Goal: Information Seeking & Learning: Learn about a topic

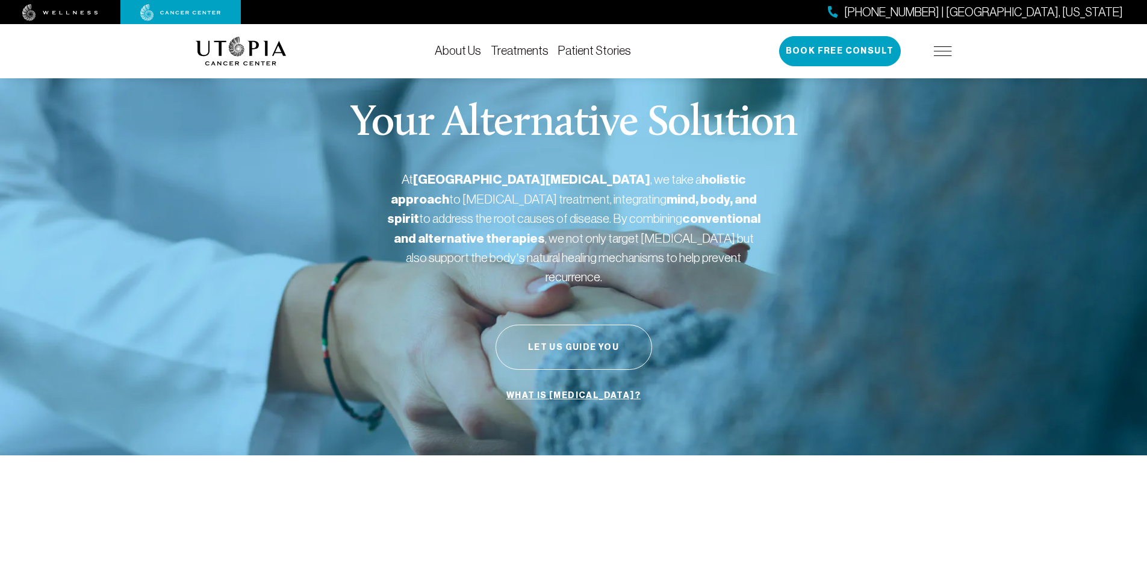
click at [453, 48] on link "About Us" at bounding box center [458, 50] width 46 height 13
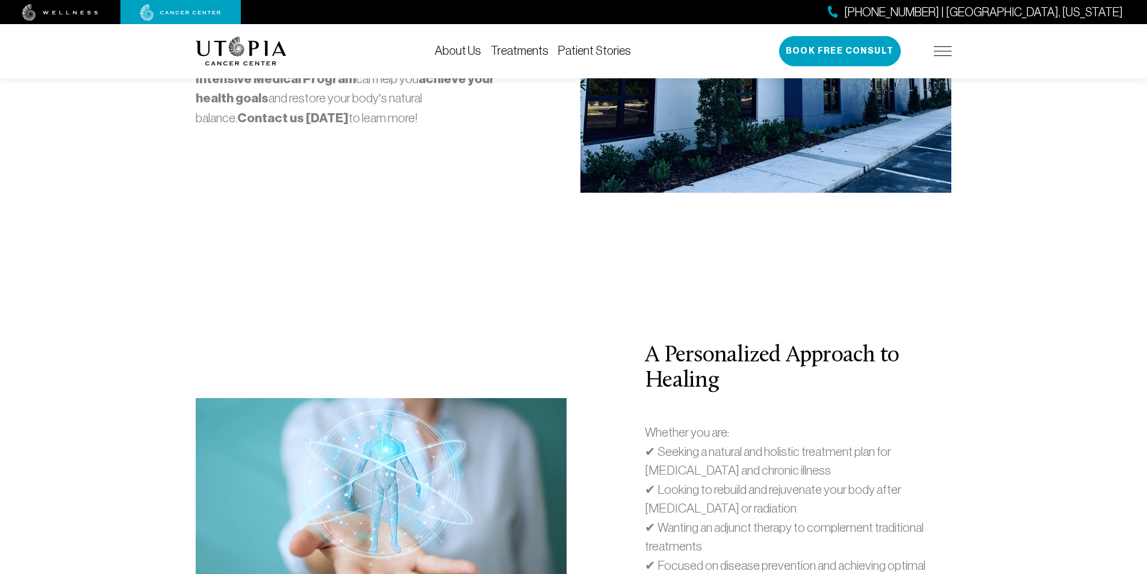
scroll to position [3613, 0]
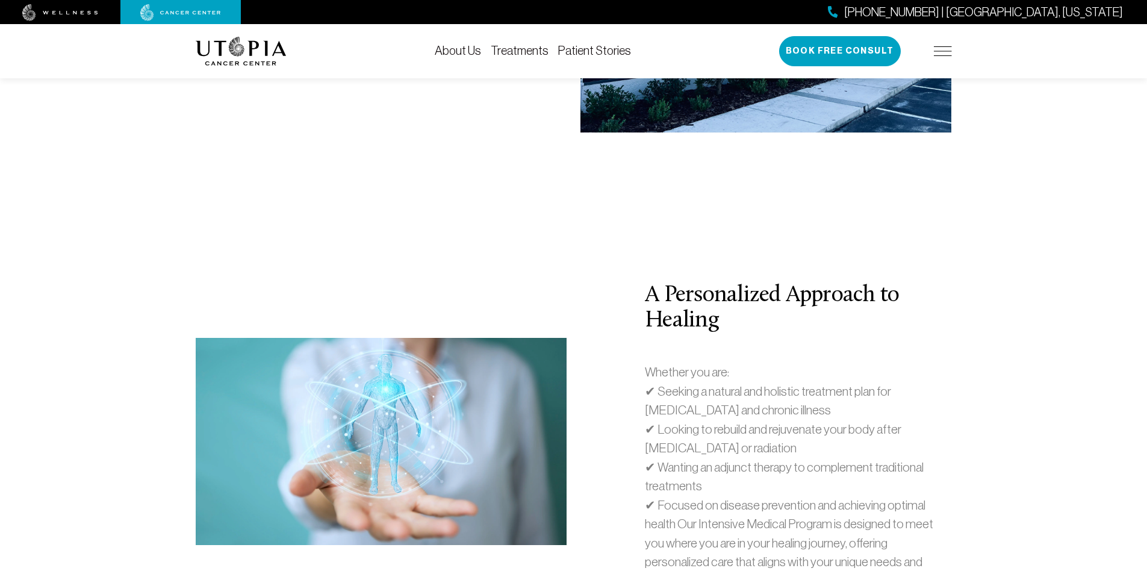
click at [896, 363] on p "Whether you are: ✔ Seeking a natural and holistic treatment plan for [MEDICAL_D…" at bounding box center [798, 477] width 306 height 228
click at [867, 283] on div "A Personalized Approach to Healing Whether you are: ✔ Seeking a natural and hol…" at bounding box center [798, 441] width 321 height 317
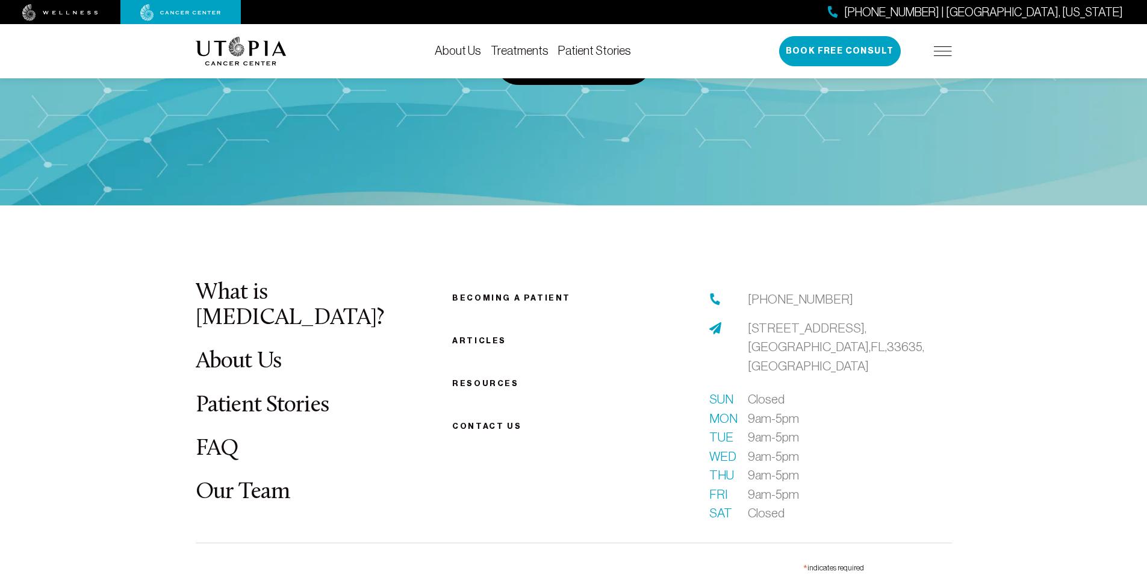
scroll to position [6060, 0]
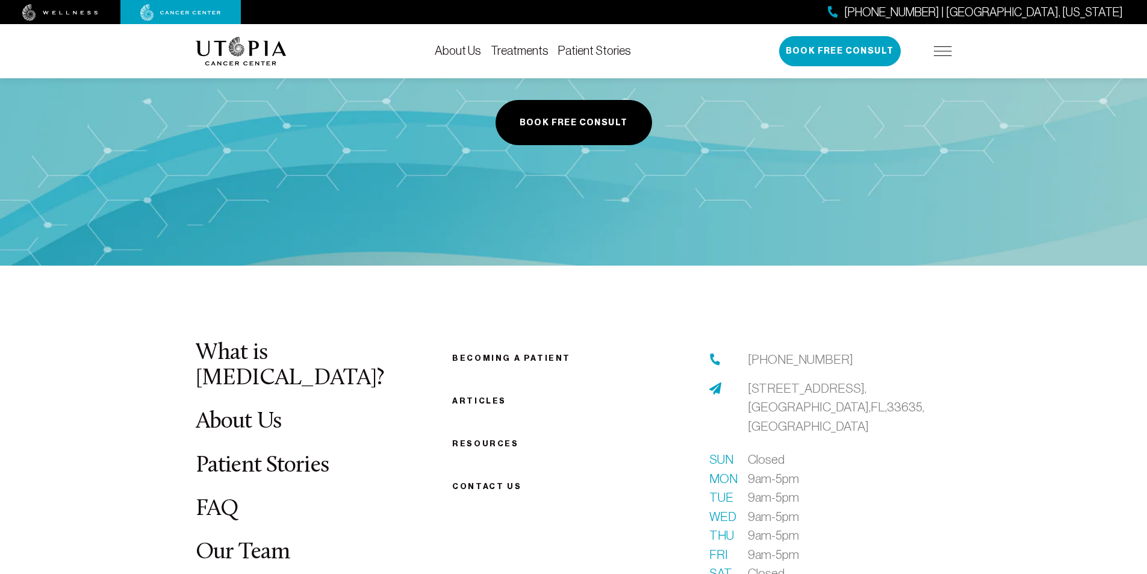
click at [208, 497] on link "FAQ" at bounding box center [217, 508] width 43 height 23
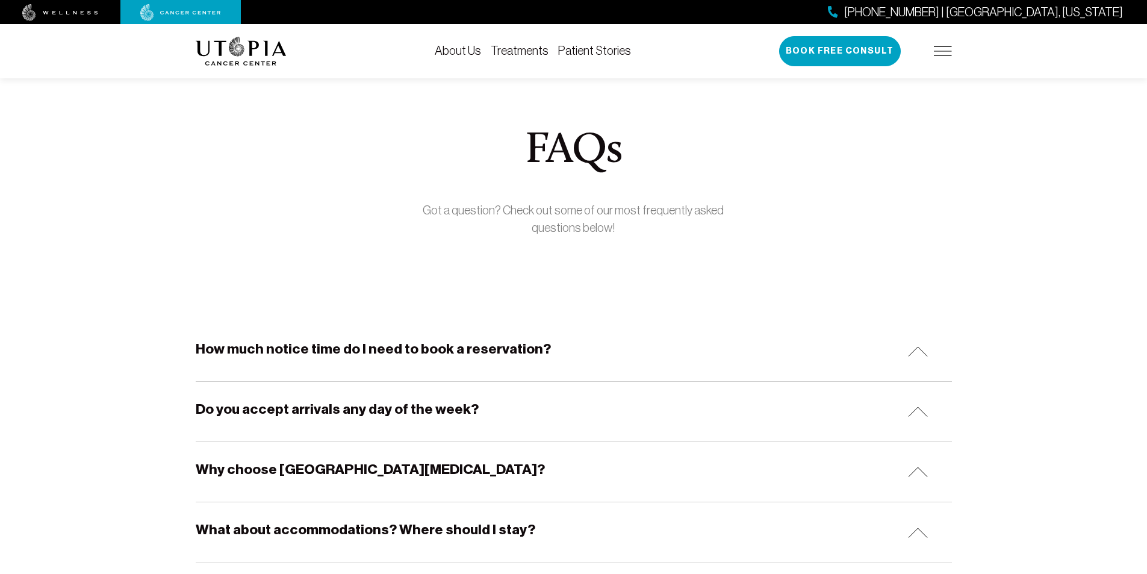
click at [368, 349] on h5 "How much notice time do I need to book a reservation?" at bounding box center [373, 349] width 355 height 19
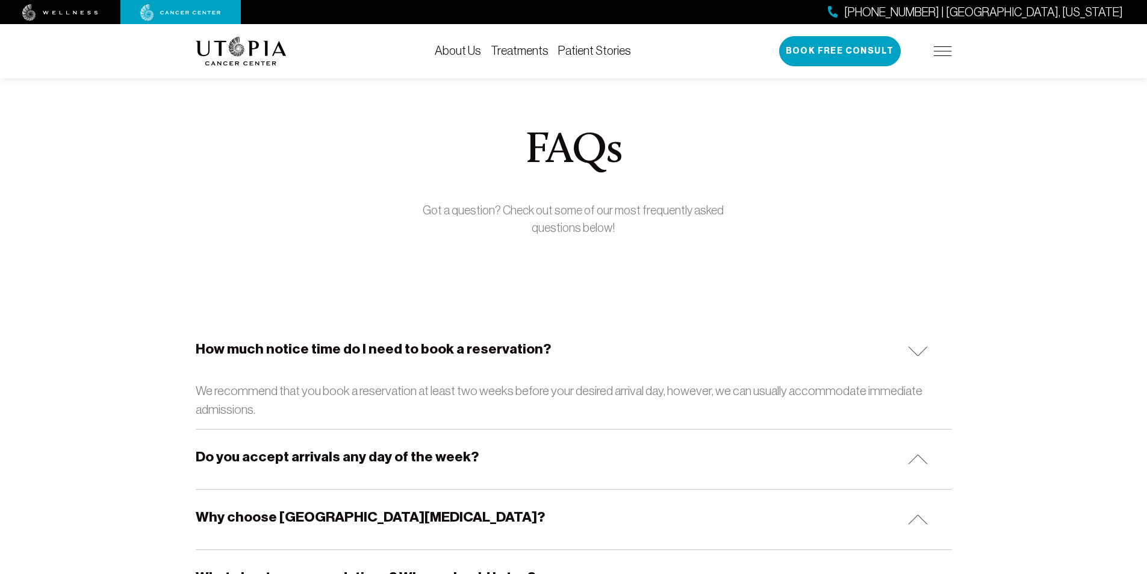
click at [314, 456] on h5 "Do you accept arrivals any day of the week?" at bounding box center [337, 456] width 283 height 19
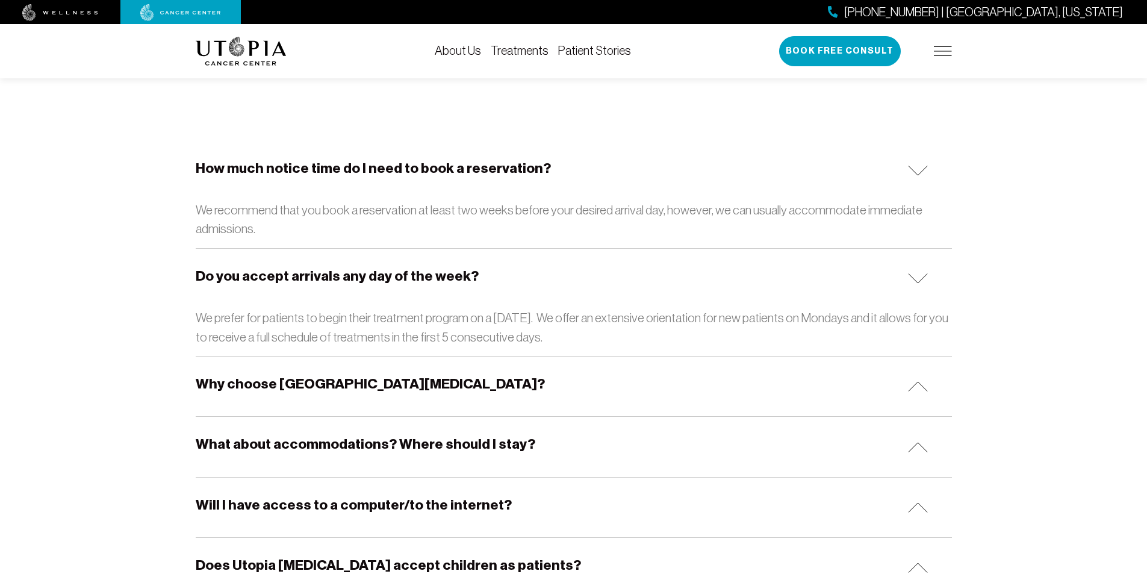
scroll to position [301, 0]
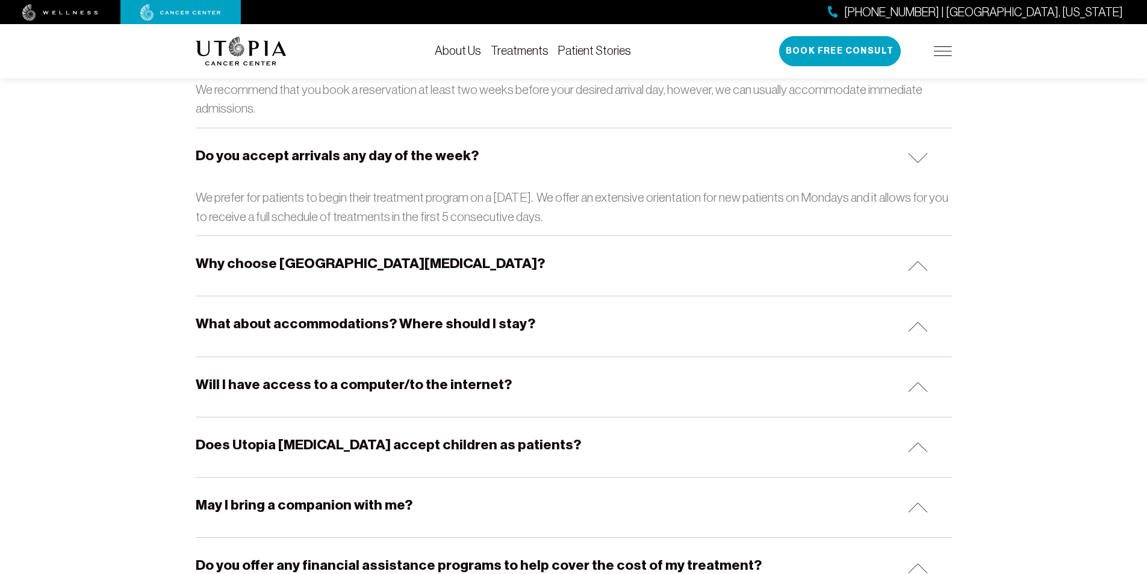
click at [299, 330] on h5 "What about accommodations? Where should I stay?" at bounding box center [366, 323] width 340 height 19
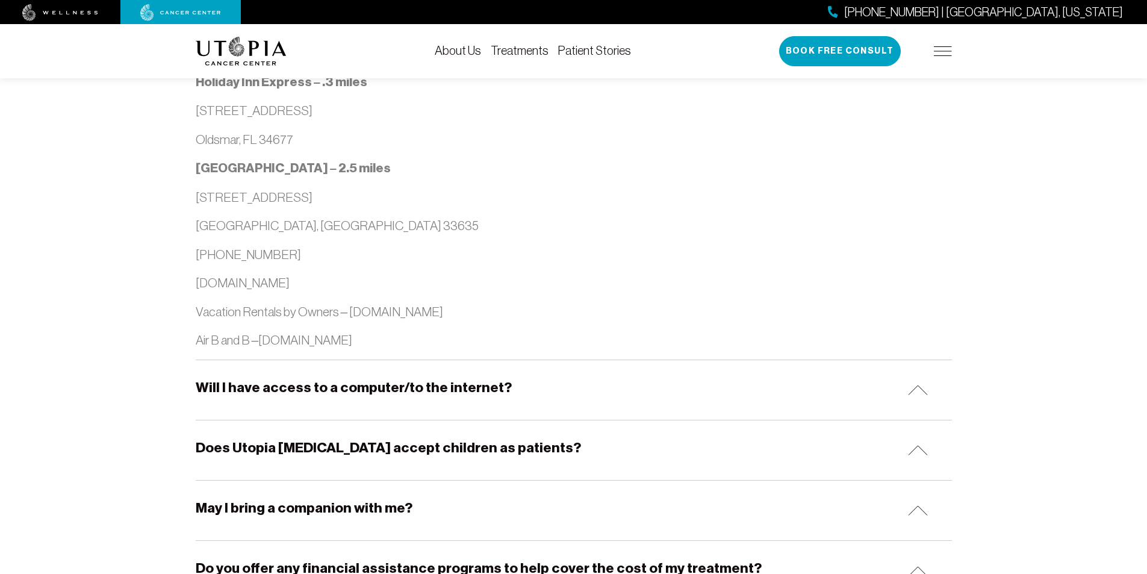
scroll to position [1325, 0]
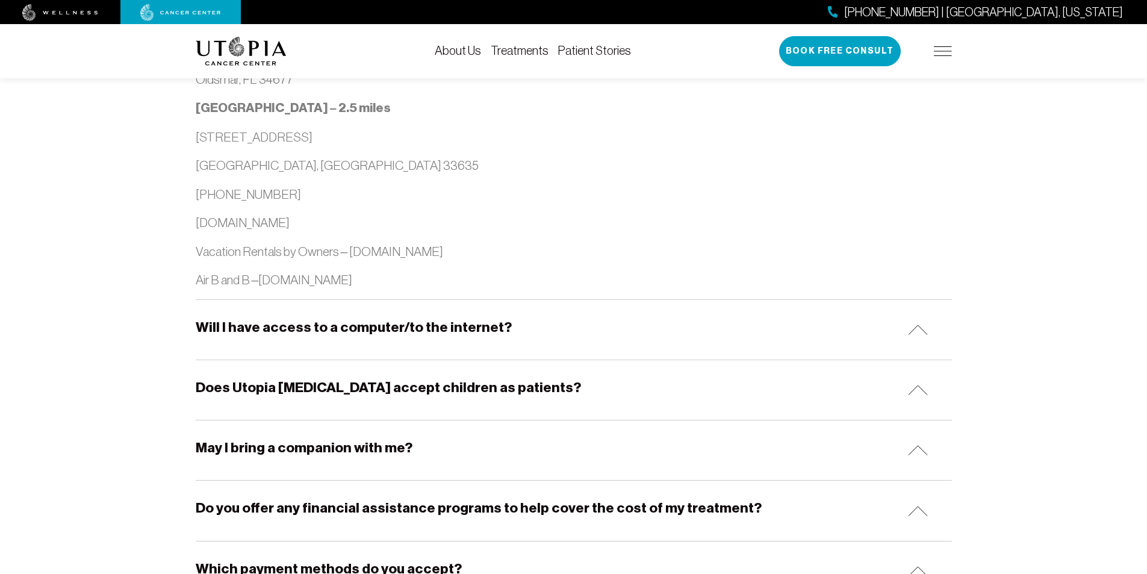
click at [305, 444] on h5 "May I bring a companion with me?" at bounding box center [304, 447] width 217 height 19
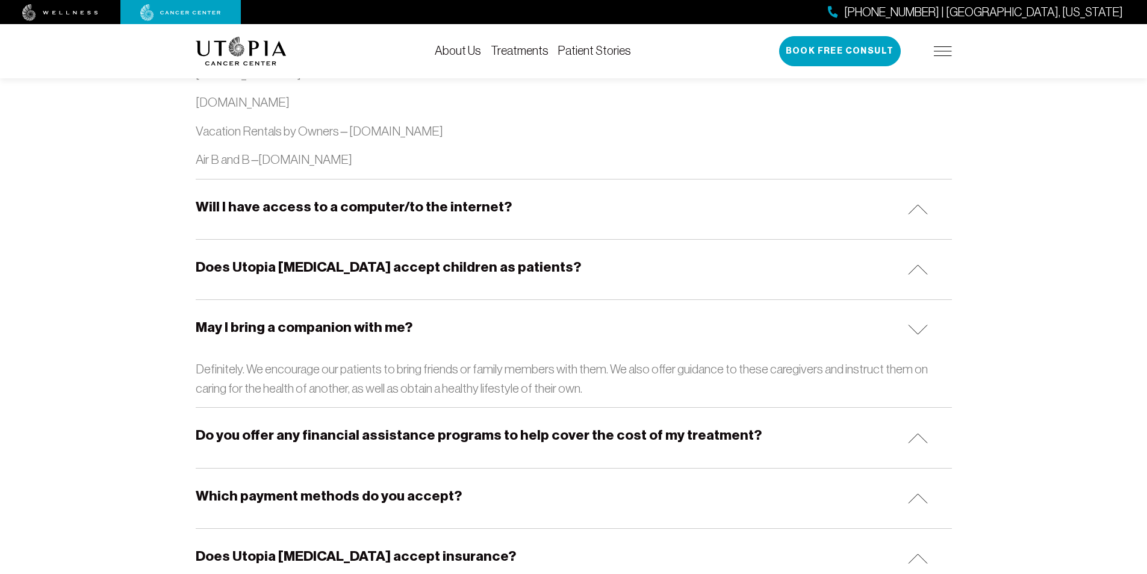
scroll to position [1505, 0]
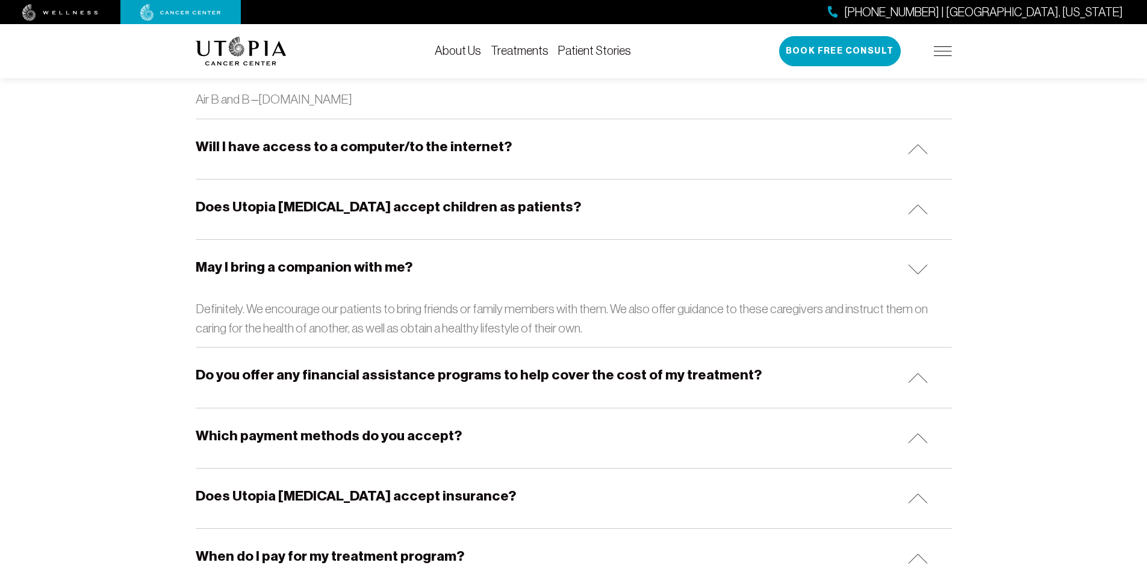
click at [316, 377] on h5 "Do you offer any financial assistance programs to help cover the cost of my tre…" at bounding box center [479, 375] width 566 height 19
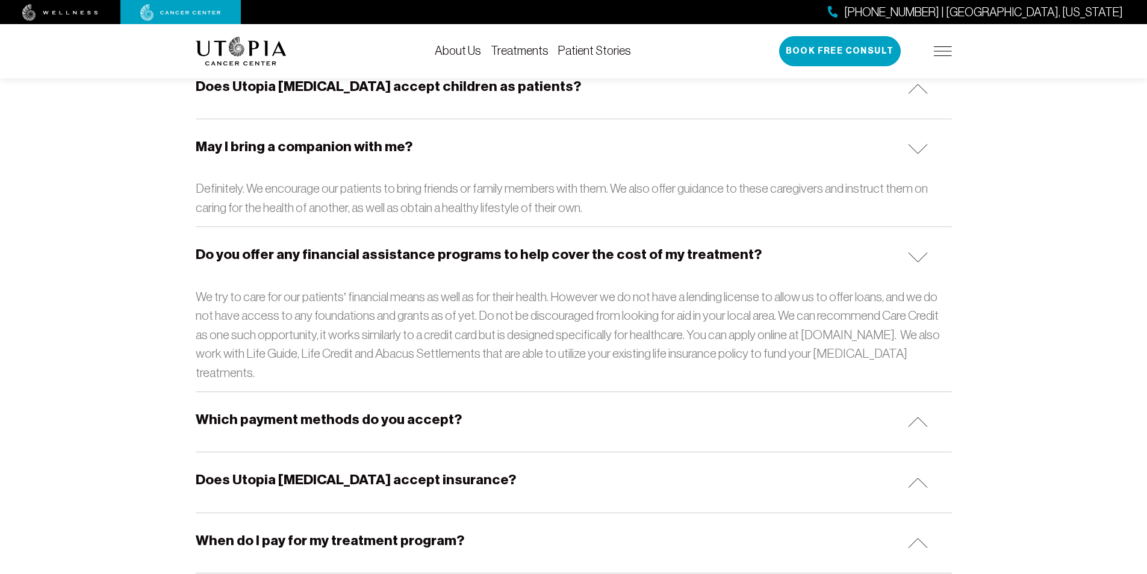
scroll to position [1686, 0]
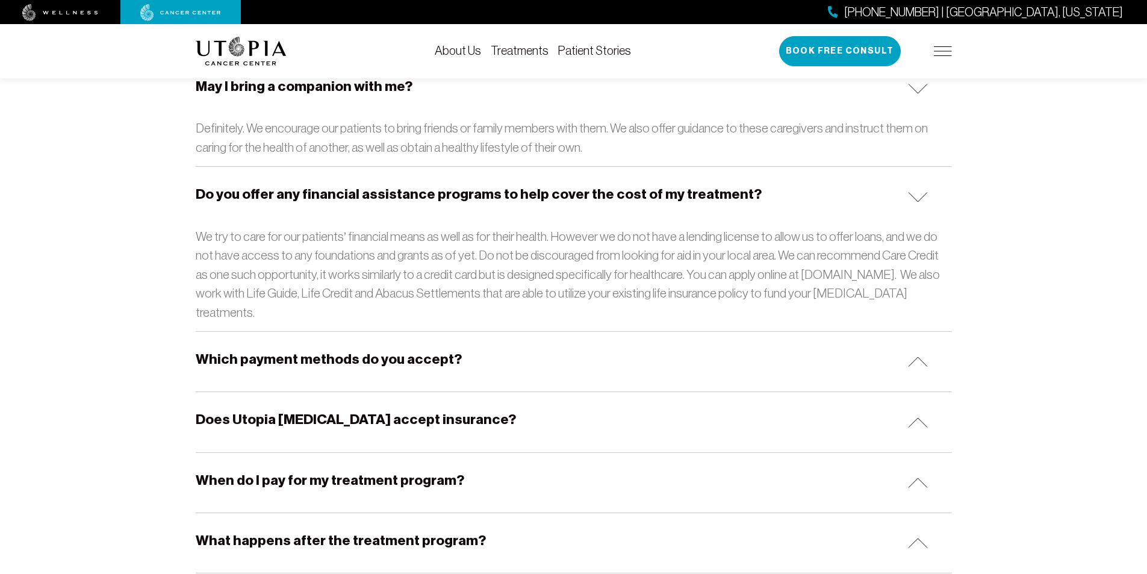
click at [335, 410] on h5 "Does Utopia [MEDICAL_DATA] accept insurance?" at bounding box center [356, 419] width 320 height 19
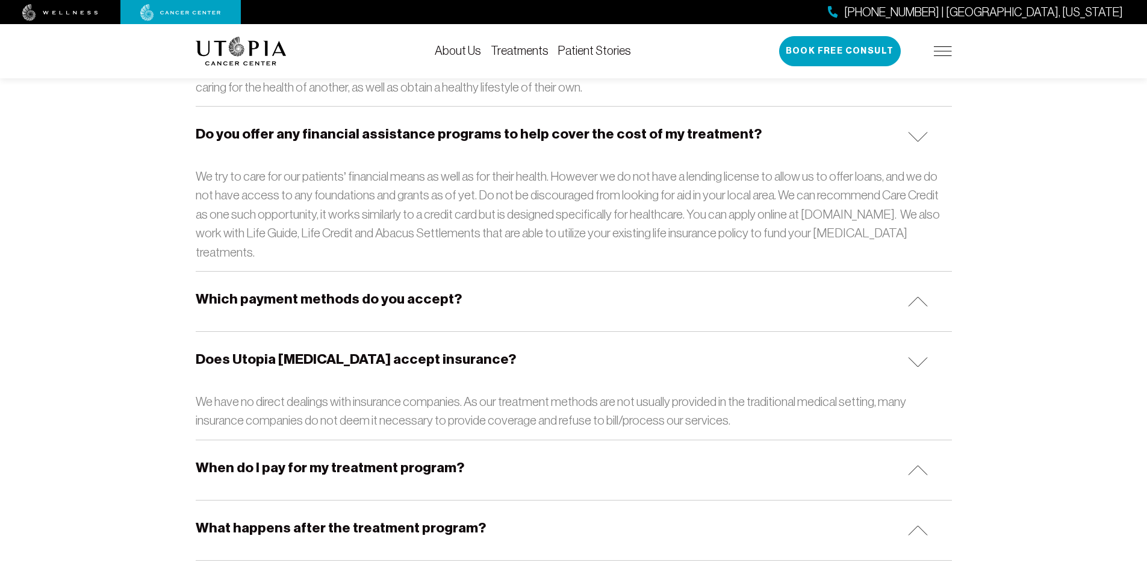
scroll to position [1806, 0]
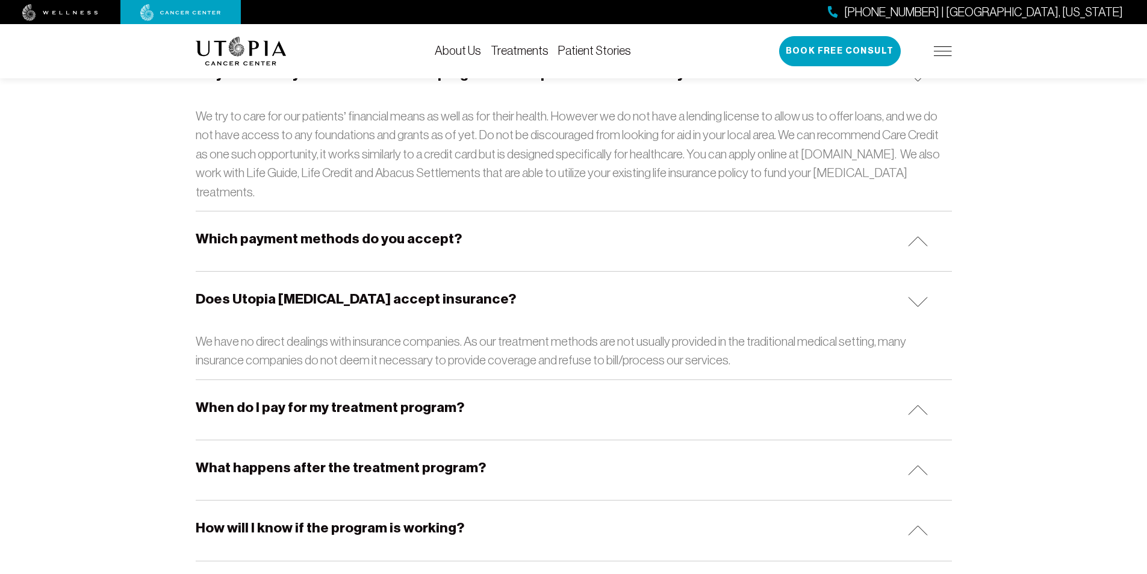
click at [353, 458] on h5 "What happens after the treatment program?" at bounding box center [341, 467] width 290 height 19
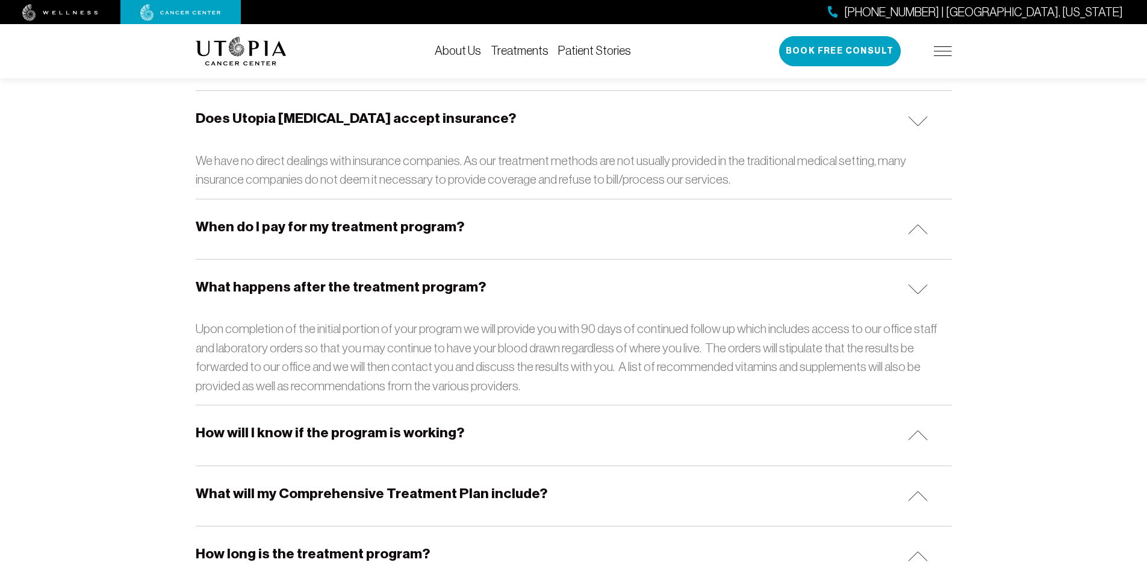
scroll to position [2047, 0]
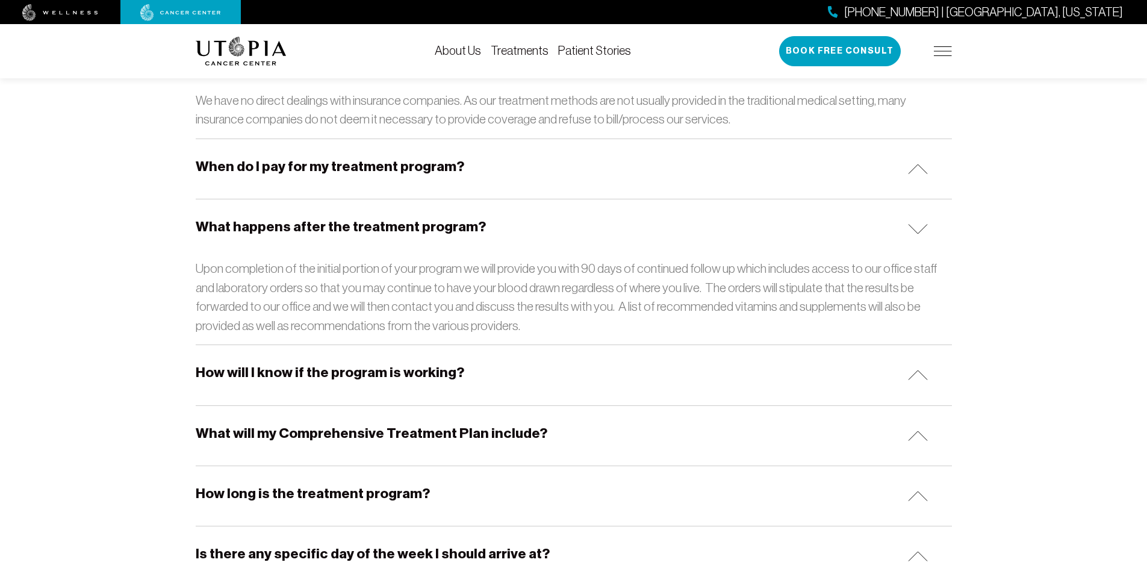
click at [335, 484] on h5 "How long is the treatment program?" at bounding box center [313, 493] width 234 height 19
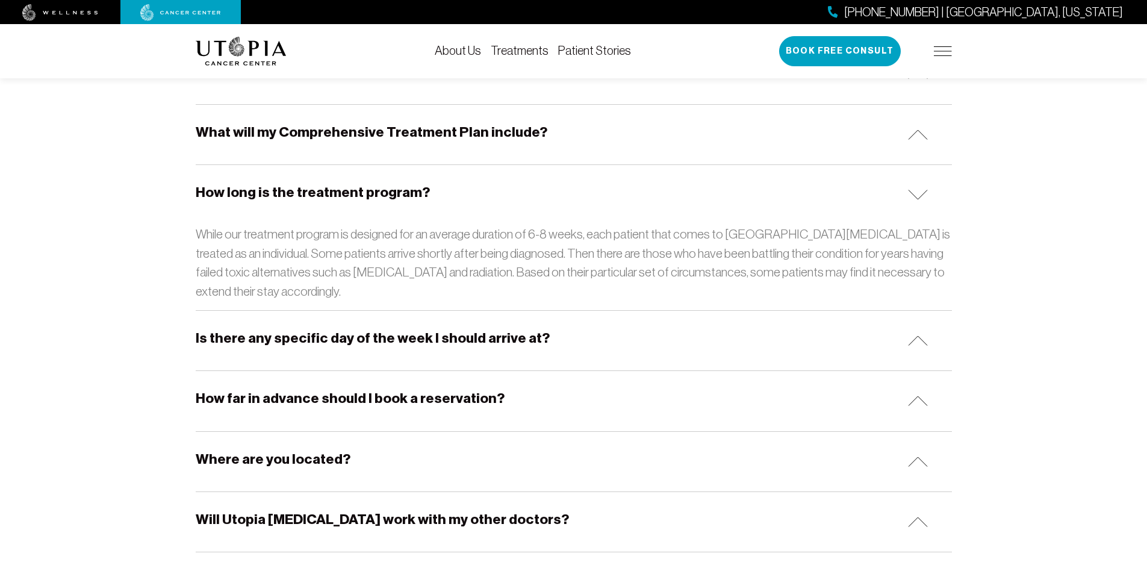
scroll to position [2409, 0]
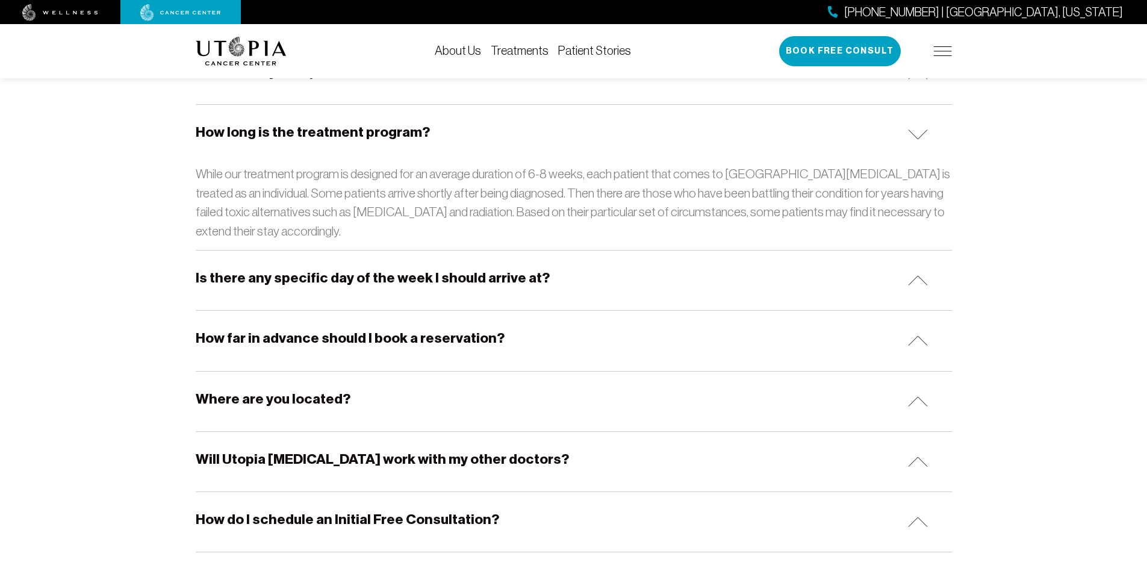
click at [307, 390] on h5 "Where are you located?" at bounding box center [273, 399] width 155 height 19
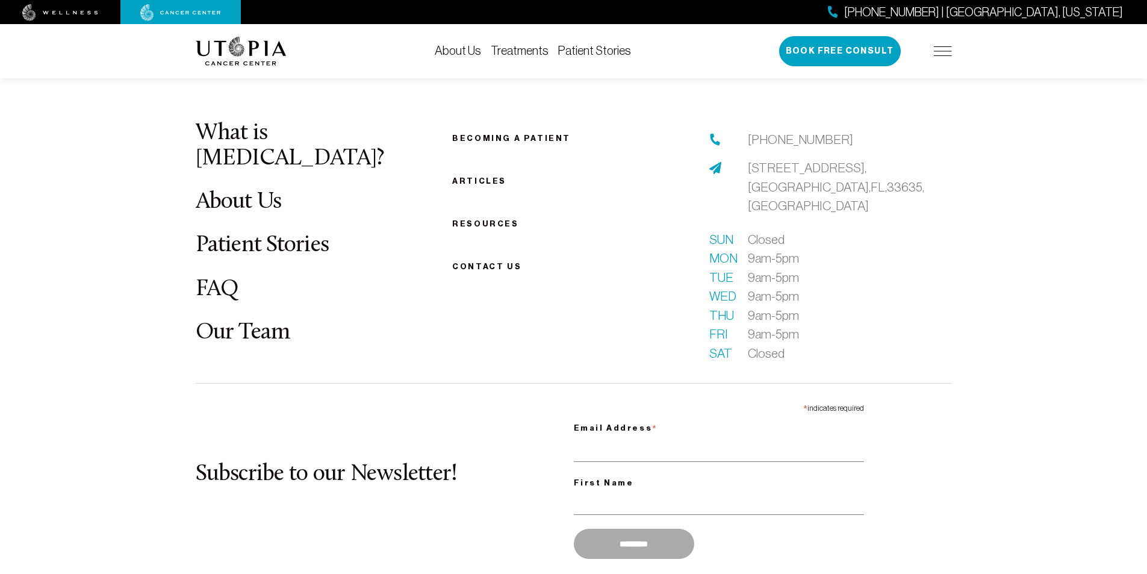
scroll to position [3071, 0]
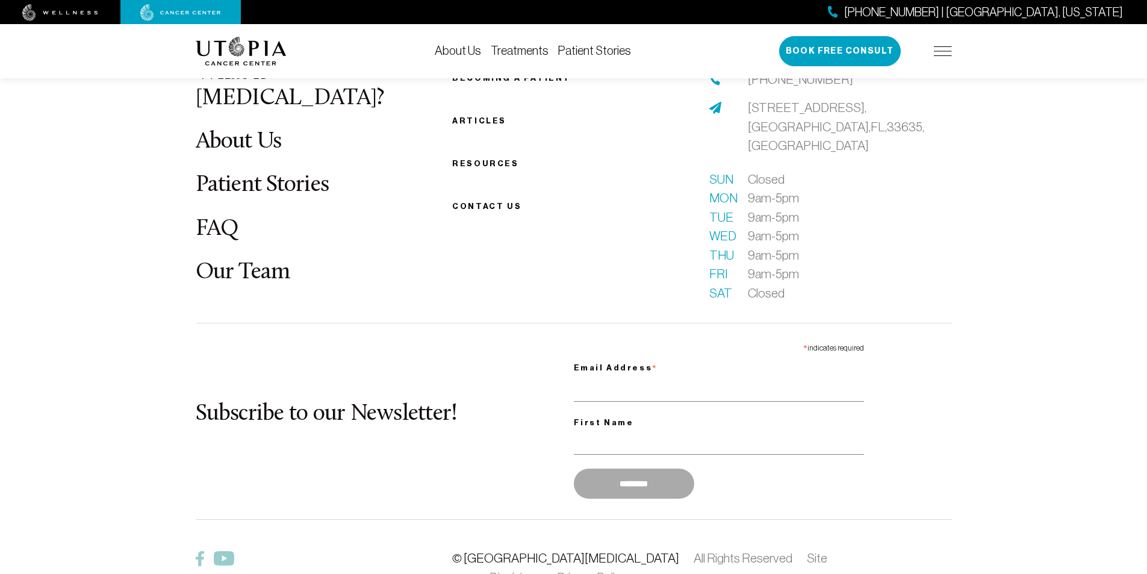
click at [509, 551] on link "© [GEOGRAPHIC_DATA][MEDICAL_DATA]" at bounding box center [565, 558] width 226 height 14
